Goal: Information Seeking & Learning: Learn about a topic

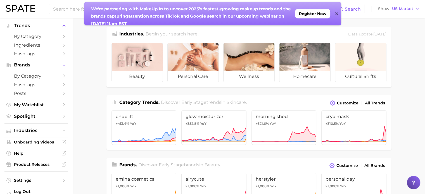
scroll to position [24, 0]
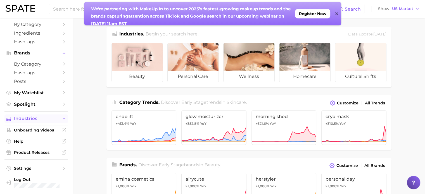
click at [62, 119] on icon "Sidebar" at bounding box center [64, 118] width 5 height 5
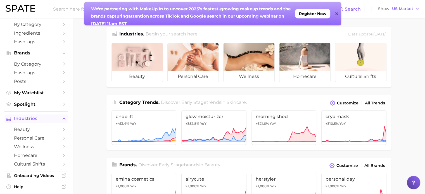
click at [62, 119] on icon "Sidebar" at bounding box center [64, 118] width 5 height 5
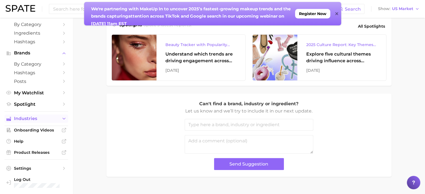
scroll to position [252, 0]
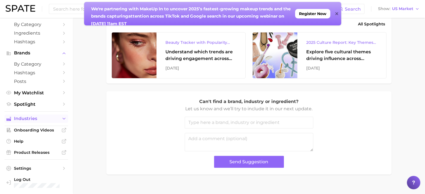
click at [336, 12] on icon at bounding box center [337, 13] width 3 height 4
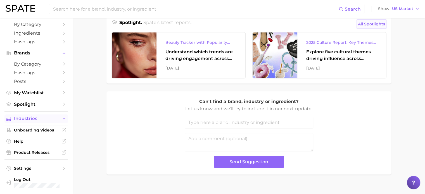
click at [375, 25] on span "All Spotlights" at bounding box center [371, 24] width 27 height 7
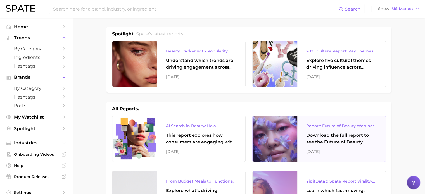
click at [356, 127] on div "Report: Future of Beauty Webinar" at bounding box center [342, 126] width 70 height 7
